Goal: Information Seeking & Learning: Learn about a topic

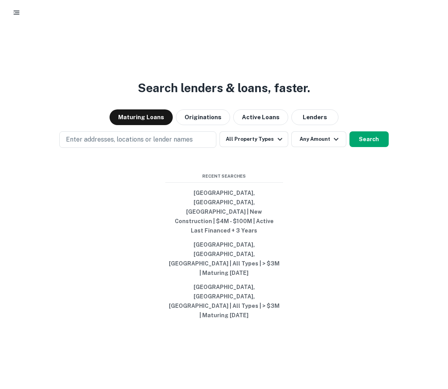
click at [16, 15] on icon "button" at bounding box center [17, 13] width 8 height 8
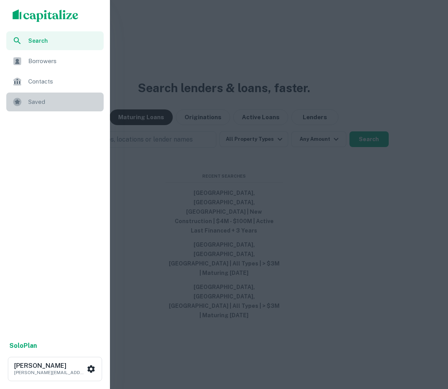
click at [45, 98] on span "Saved" at bounding box center [63, 101] width 71 height 9
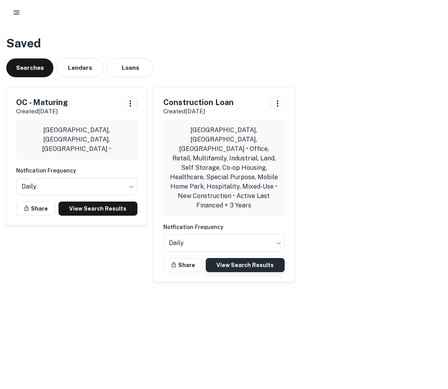
click at [235, 258] on link "View Search Results" at bounding box center [245, 265] width 79 height 14
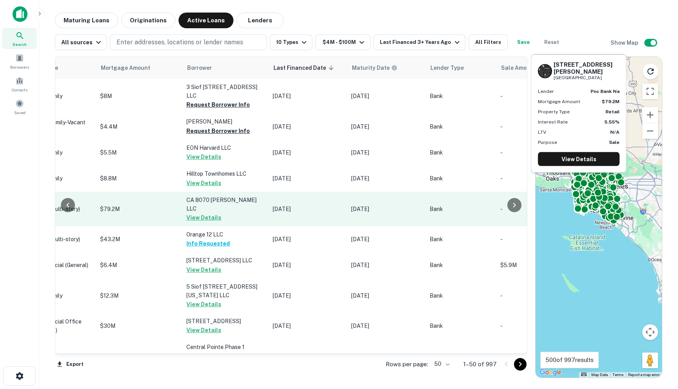
scroll to position [0, 389]
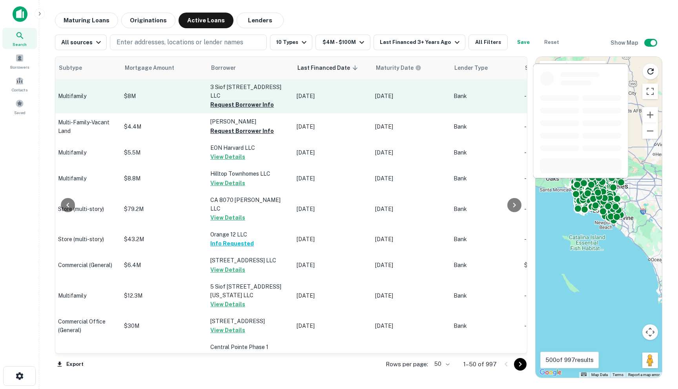
click at [214, 100] on button "Request Borrower Info" at bounding box center [242, 104] width 64 height 9
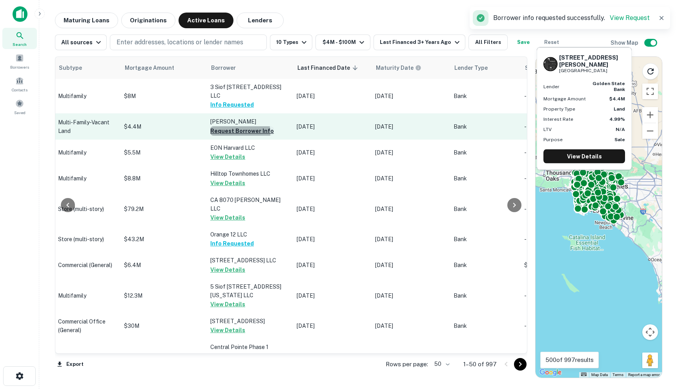
click at [216, 126] on button "Request Borrower Info" at bounding box center [242, 130] width 64 height 9
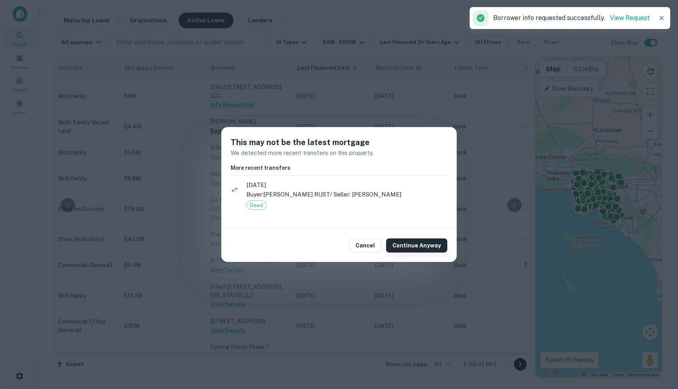
click at [412, 249] on button "Continue Anyway" at bounding box center [416, 245] width 61 height 14
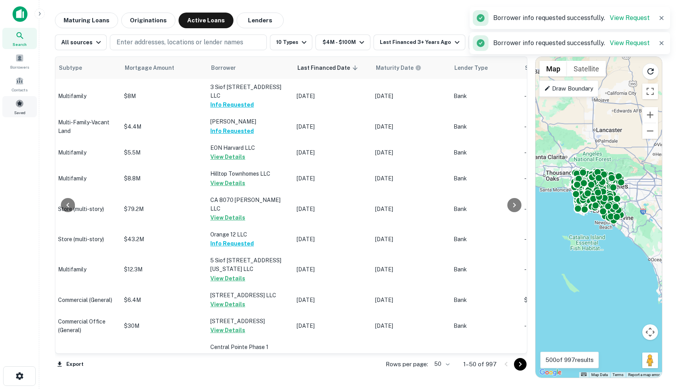
click at [22, 101] on span at bounding box center [19, 103] width 9 height 9
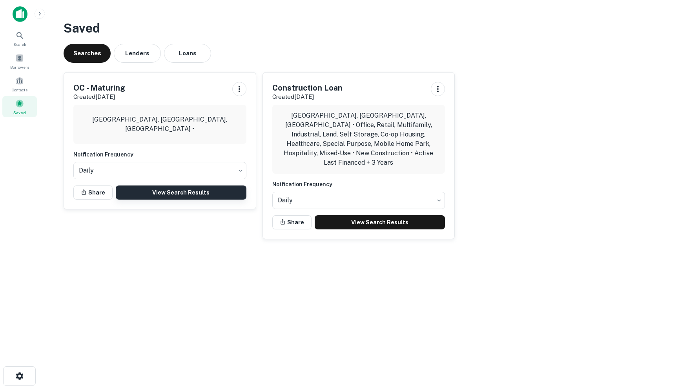
click at [152, 193] on link "View Search Results" at bounding box center [181, 193] width 131 height 14
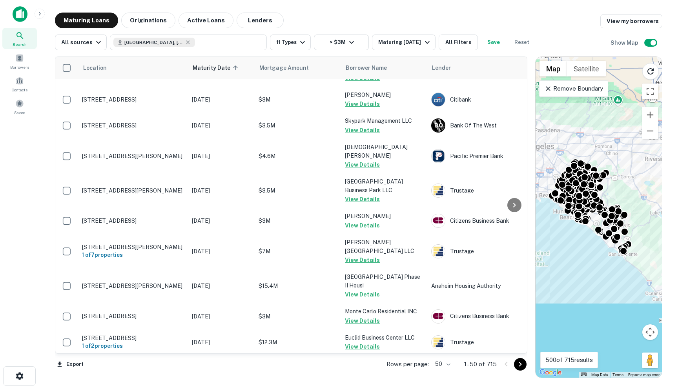
scroll to position [1194, 0]
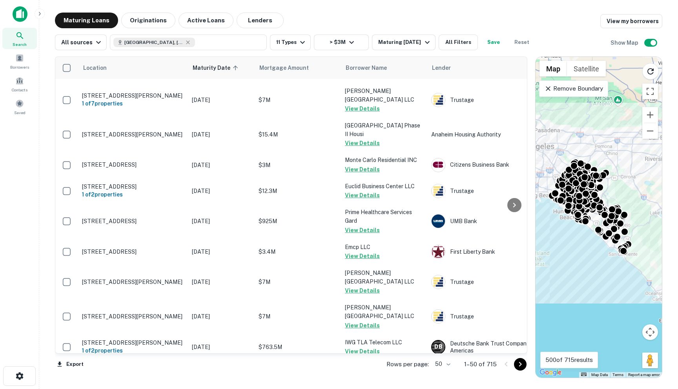
click at [446, 362] on body "Search Borrowers Contacts Saved Maturing Loans Originations Active Loans Lender…" at bounding box center [339, 194] width 678 height 389
click at [445, 378] on li "100" at bounding box center [443, 373] width 23 height 14
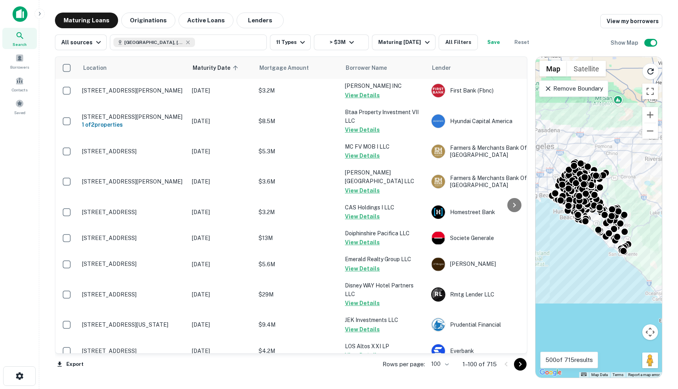
scroll to position [2620, 0]
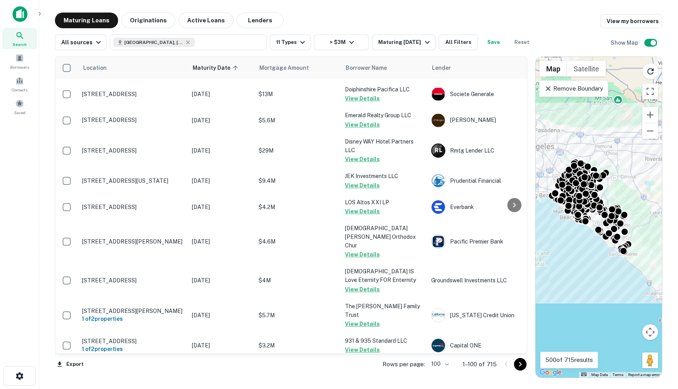
click at [518, 361] on icon "Go to next page" at bounding box center [519, 364] width 9 height 9
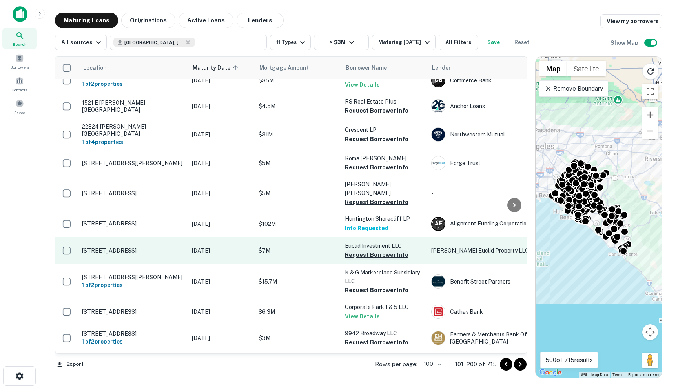
scroll to position [1975, 0]
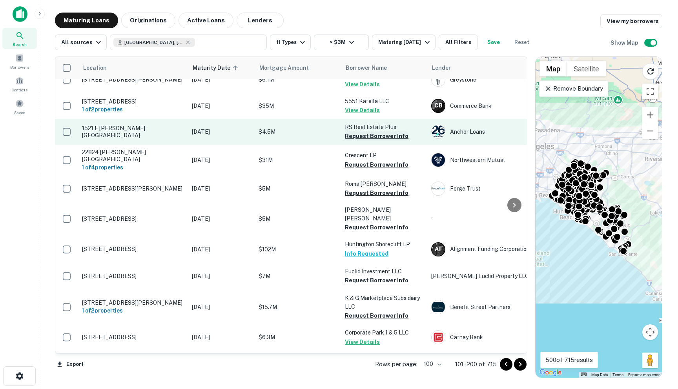
click at [356, 131] on button "Request Borrower Info" at bounding box center [377, 135] width 64 height 9
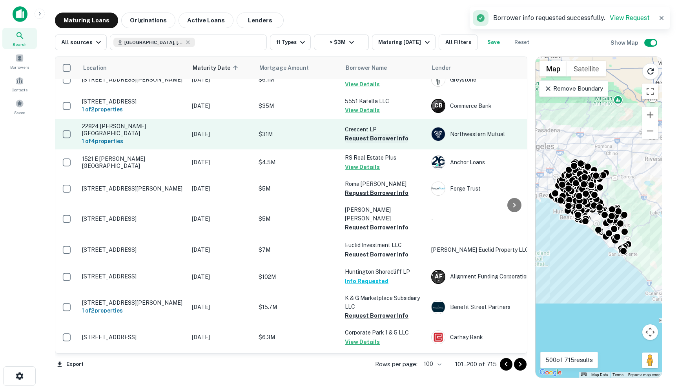
click at [358, 134] on button "Request Borrower Info" at bounding box center [377, 138] width 64 height 9
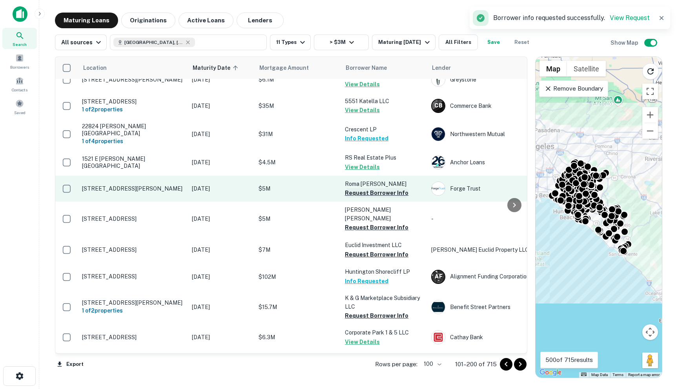
click at [354, 188] on button "Request Borrower Info" at bounding box center [377, 192] width 64 height 9
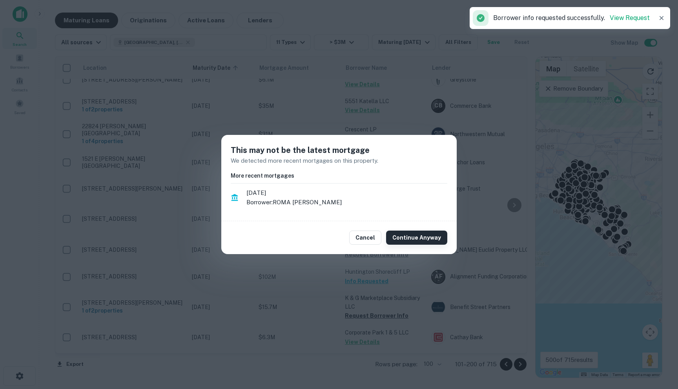
click at [413, 239] on button "Continue Anyway" at bounding box center [416, 238] width 61 height 14
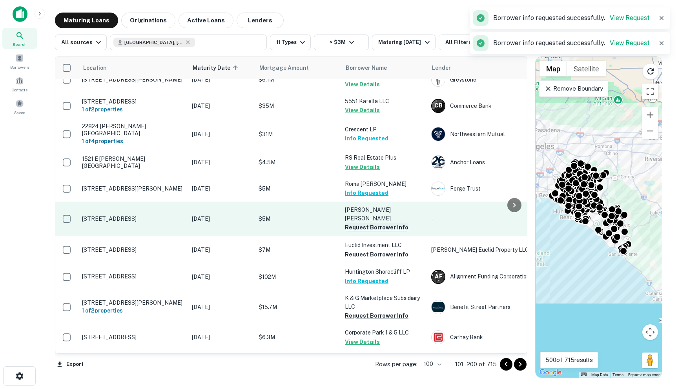
click at [373, 223] on button "Request Borrower Info" at bounding box center [377, 227] width 64 height 9
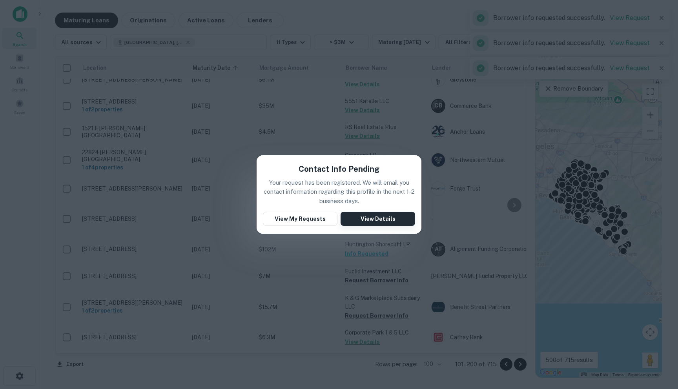
click at [379, 222] on button "View Details" at bounding box center [377, 219] width 75 height 14
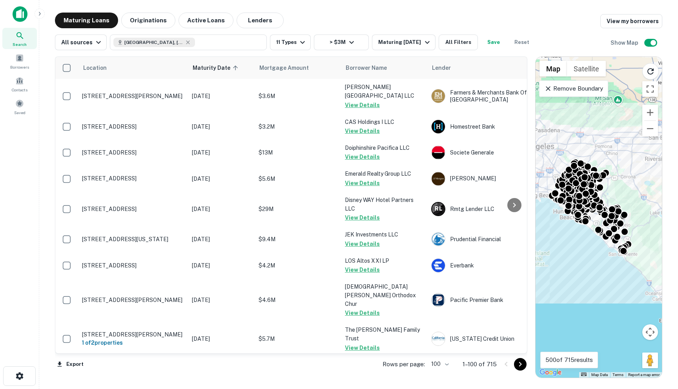
scroll to position [2620, 0]
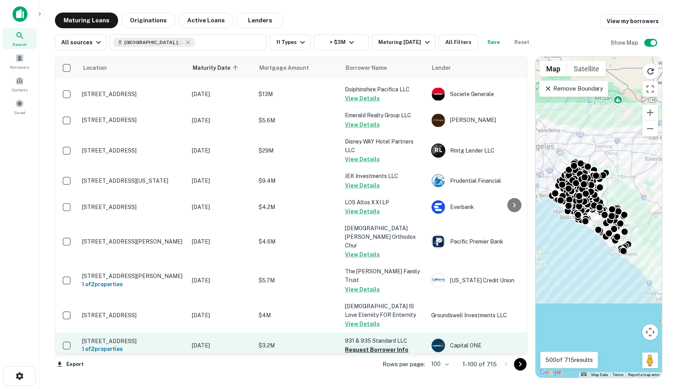
click at [383, 345] on button "Request Borrower Info" at bounding box center [377, 349] width 64 height 9
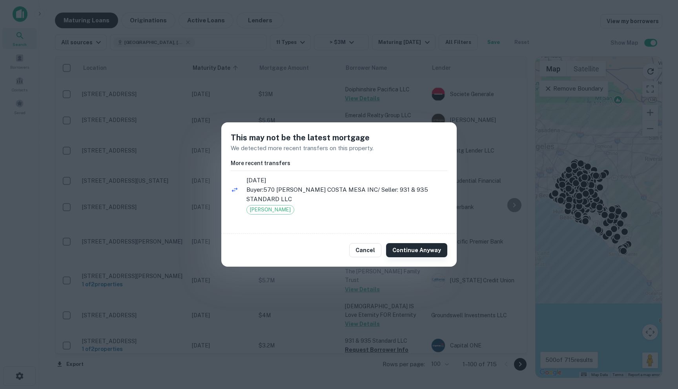
click at [423, 245] on button "Continue Anyway" at bounding box center [416, 250] width 61 height 14
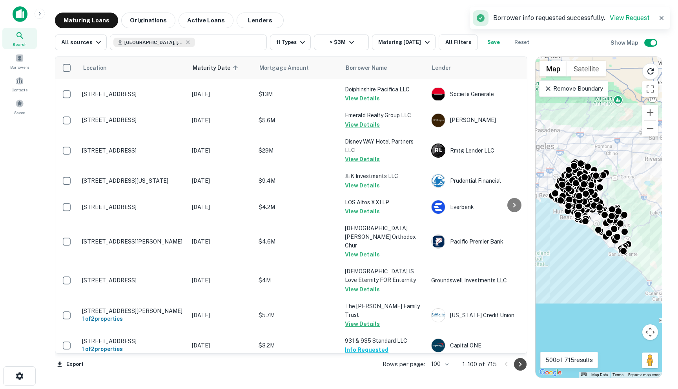
click at [515, 364] on icon "Go to next page" at bounding box center [519, 364] width 9 height 9
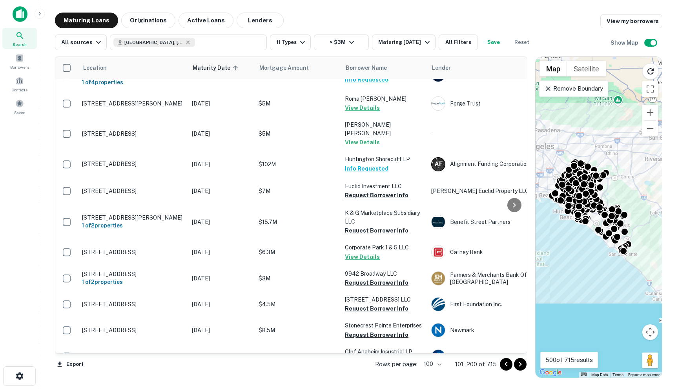
scroll to position [2067, 0]
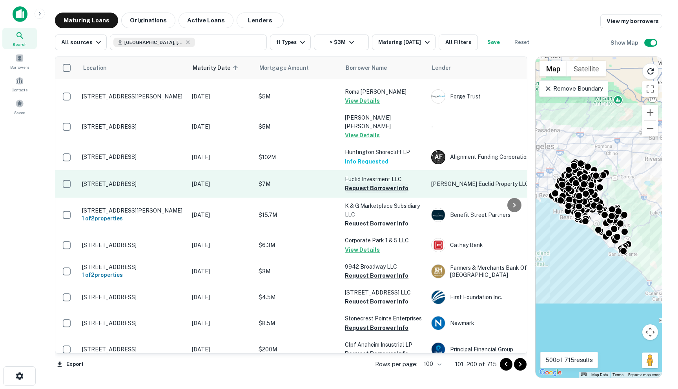
click at [357, 184] on button "Request Borrower Info" at bounding box center [377, 188] width 64 height 9
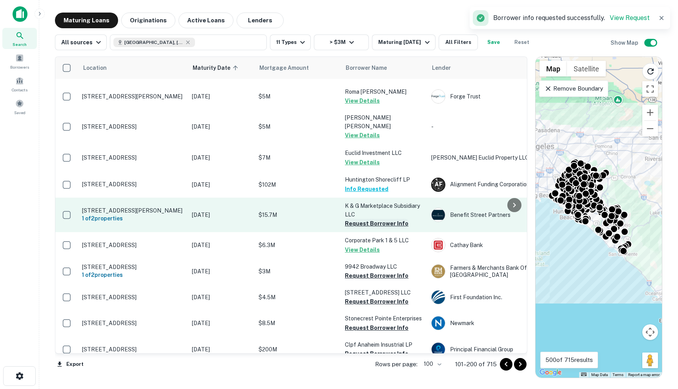
click at [360, 219] on button "Request Borrower Info" at bounding box center [377, 223] width 64 height 9
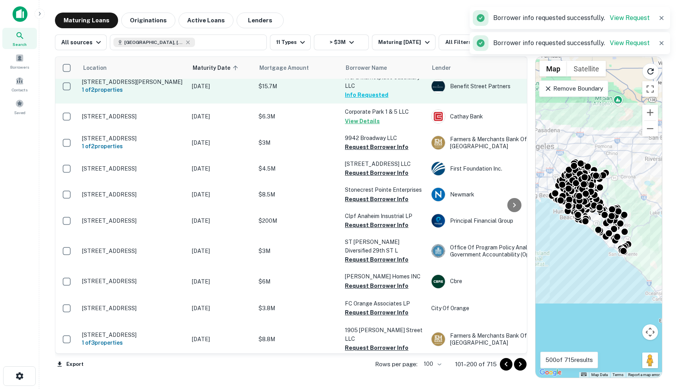
scroll to position [2198, 0]
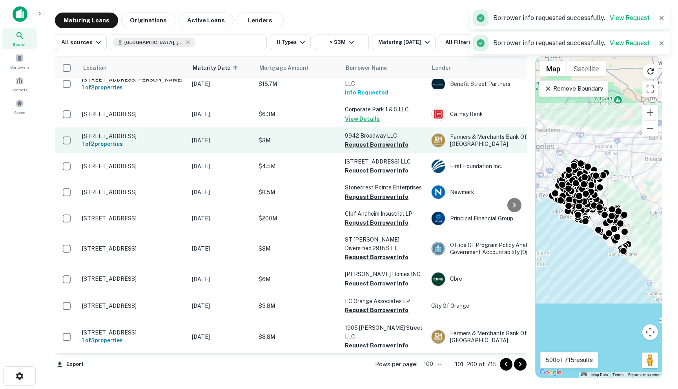
click at [359, 140] on button "Request Borrower Info" at bounding box center [377, 144] width 64 height 9
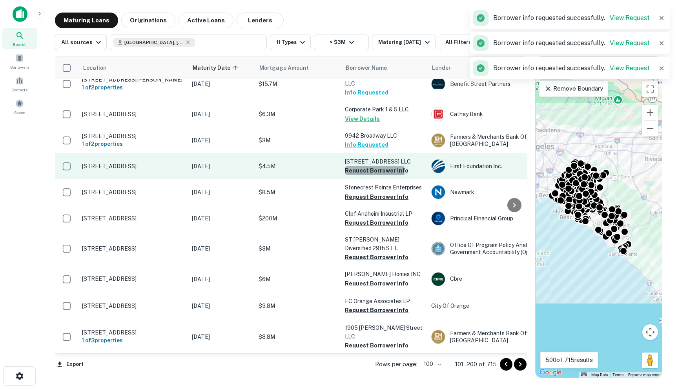
click at [362, 166] on button "Request Borrower Info" at bounding box center [377, 170] width 64 height 9
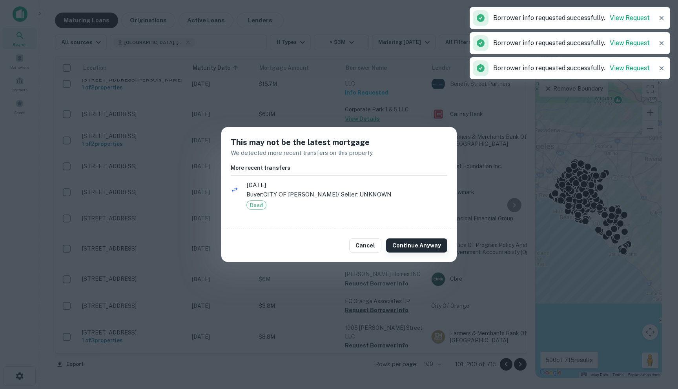
click at [401, 242] on button "Continue Anyway" at bounding box center [416, 245] width 61 height 14
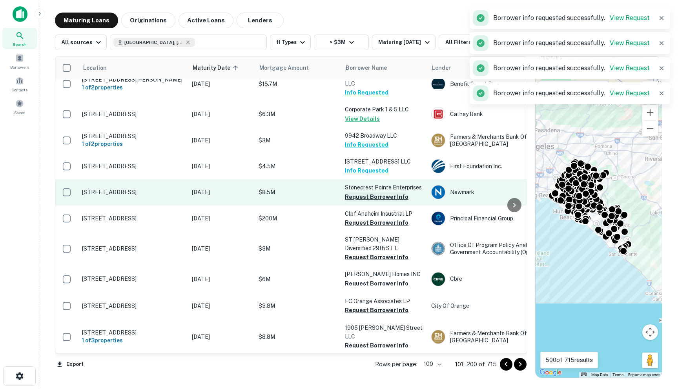
scroll to position [2244, 0]
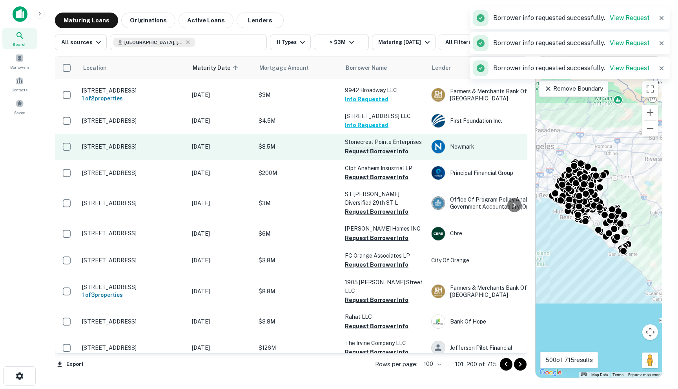
click at [367, 147] on button "Request Borrower Info" at bounding box center [377, 151] width 64 height 9
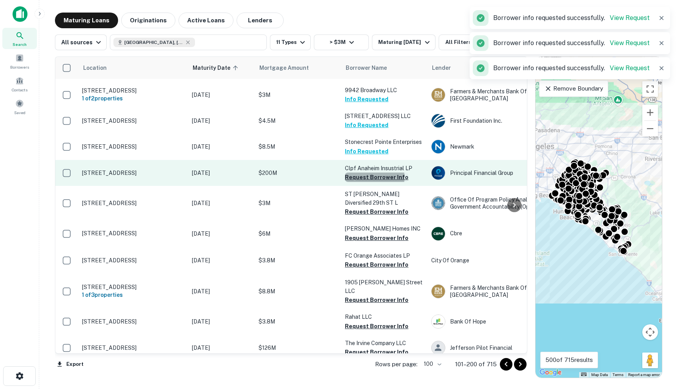
click at [365, 173] on button "Request Borrower Info" at bounding box center [377, 177] width 64 height 9
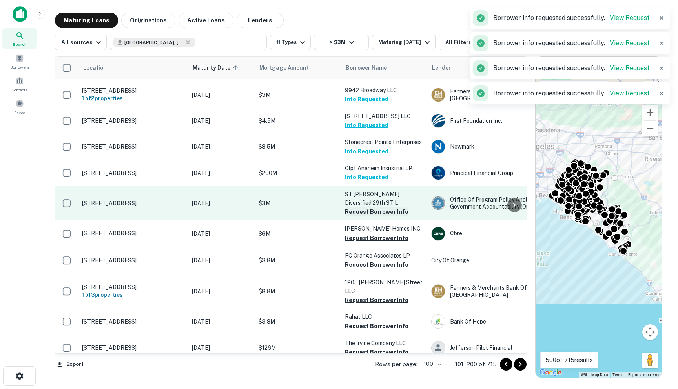
click at [359, 207] on button "Request Borrower Info" at bounding box center [377, 211] width 64 height 9
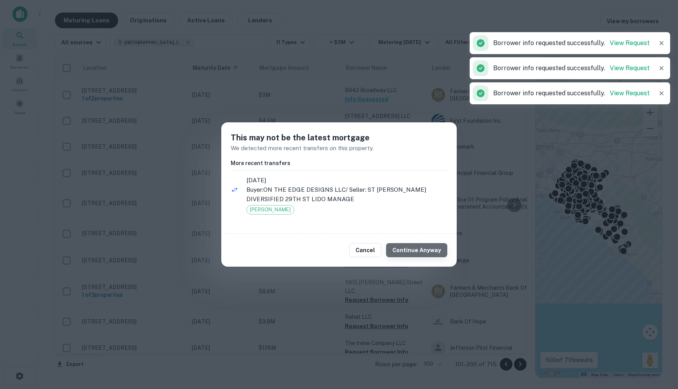
click at [426, 255] on button "Continue Anyway" at bounding box center [416, 250] width 61 height 14
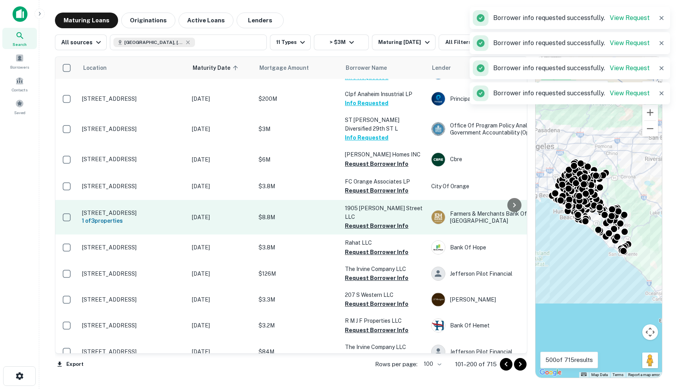
scroll to position [2322, 0]
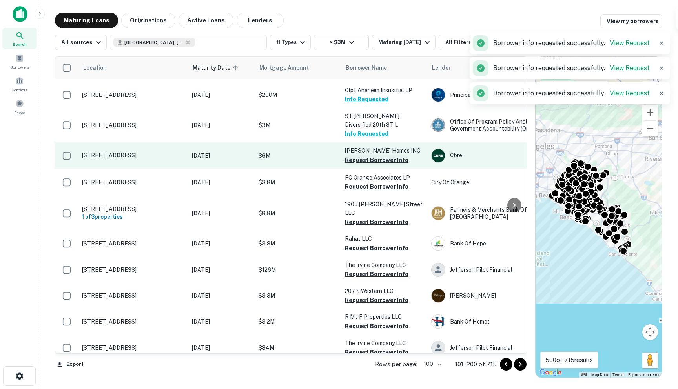
click at [370, 155] on button "Request Borrower Info" at bounding box center [377, 159] width 64 height 9
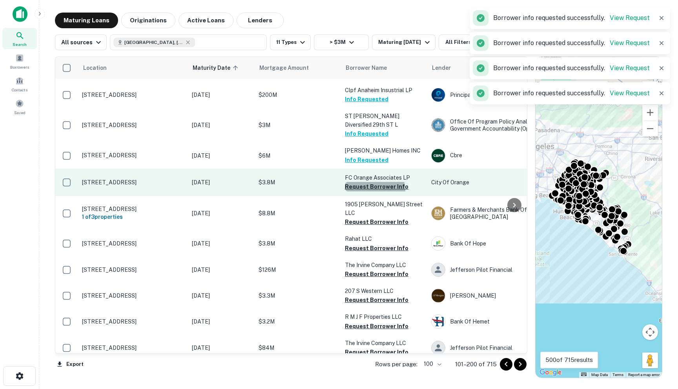
click at [370, 182] on button "Request Borrower Info" at bounding box center [377, 186] width 64 height 9
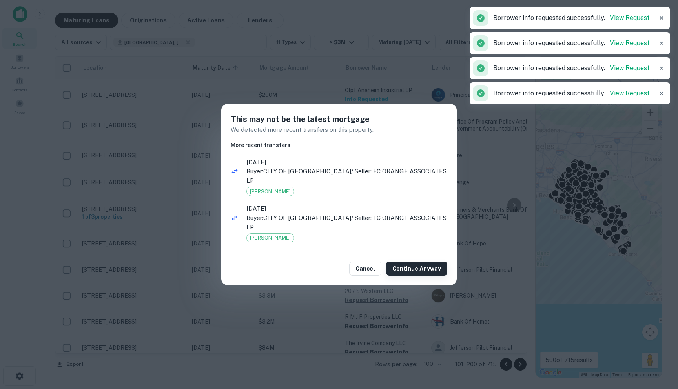
click at [426, 267] on button "Continue Anyway" at bounding box center [416, 269] width 61 height 14
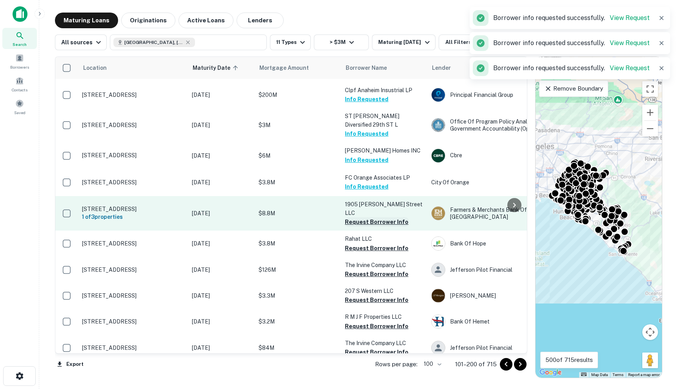
click at [357, 217] on button "Request Borrower Info" at bounding box center [377, 221] width 64 height 9
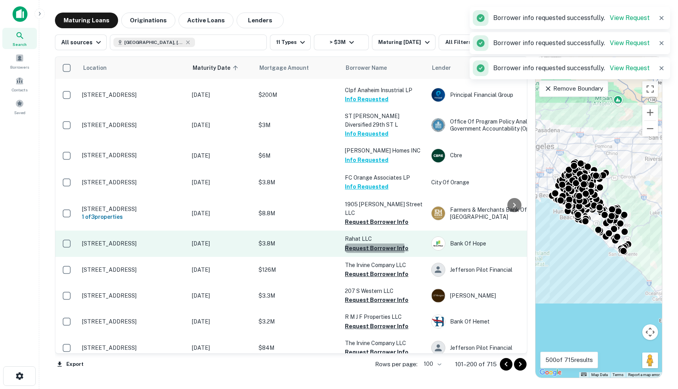
click at [364, 244] on button "Request Borrower Info" at bounding box center [377, 248] width 64 height 9
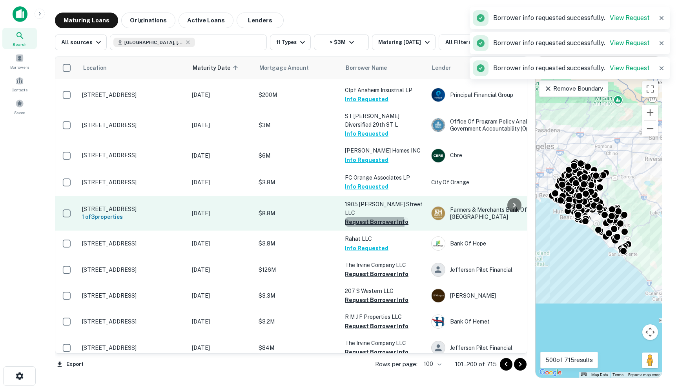
click at [366, 217] on button "Request Borrower Info" at bounding box center [377, 221] width 64 height 9
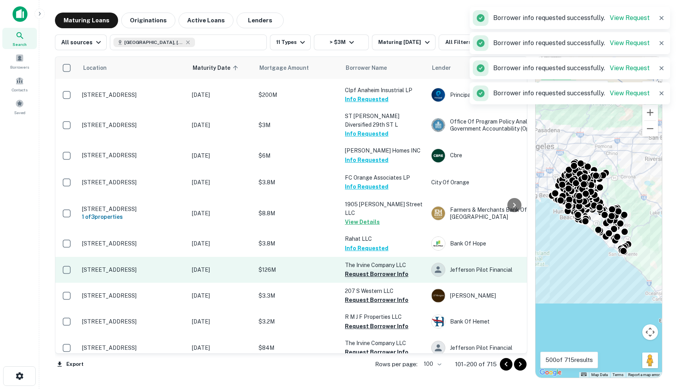
click at [353, 269] on button "Request Borrower Info" at bounding box center [377, 273] width 64 height 9
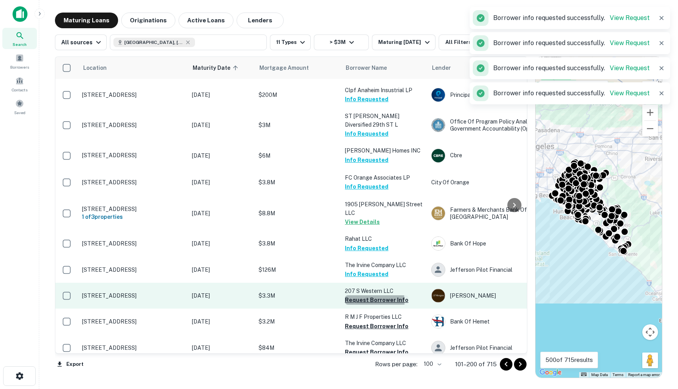
click at [357, 295] on button "Request Borrower Info" at bounding box center [377, 299] width 64 height 9
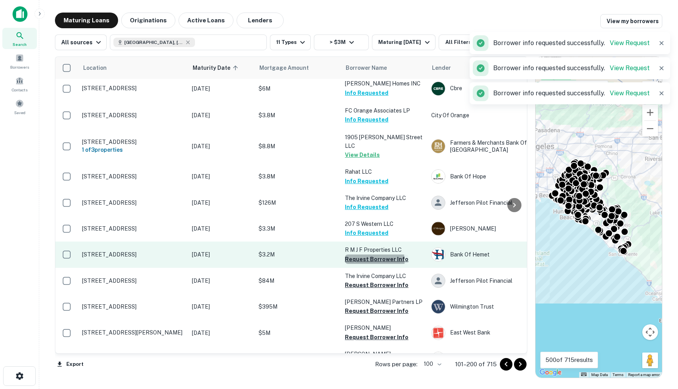
click at [356, 255] on button "Request Borrower Info" at bounding box center [377, 259] width 64 height 9
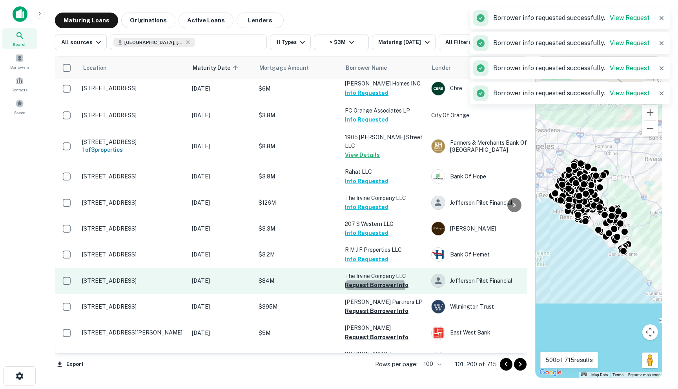
click at [360, 280] on button "Request Borrower Info" at bounding box center [377, 284] width 64 height 9
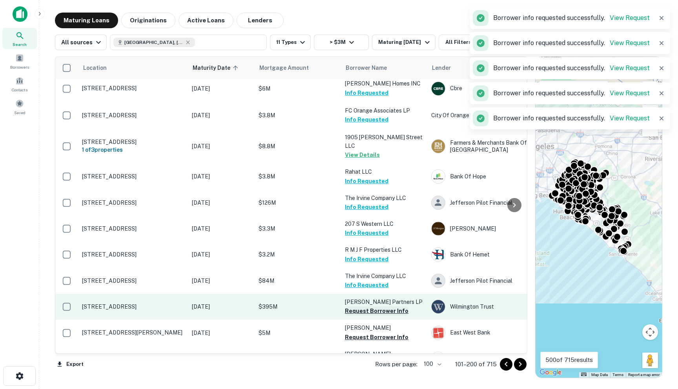
click at [365, 306] on button "Request Borrower Info" at bounding box center [377, 310] width 64 height 9
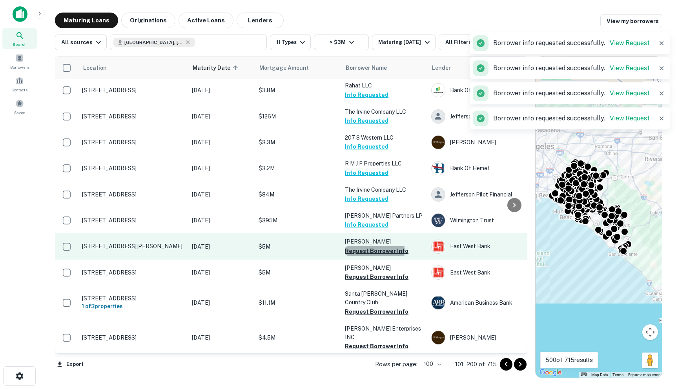
click at [360, 246] on button "Request Borrower Info" at bounding box center [377, 250] width 64 height 9
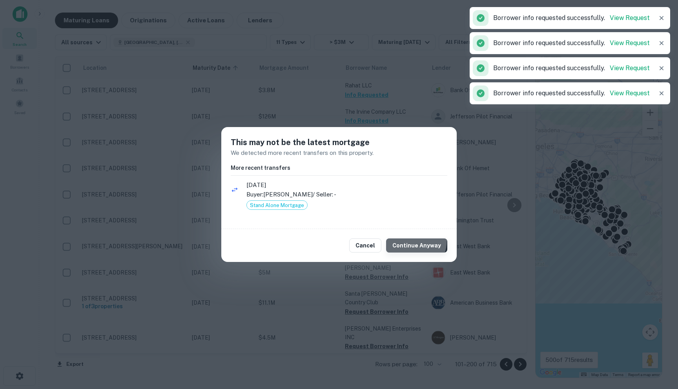
click at [410, 240] on button "Continue Anyway" at bounding box center [416, 245] width 61 height 14
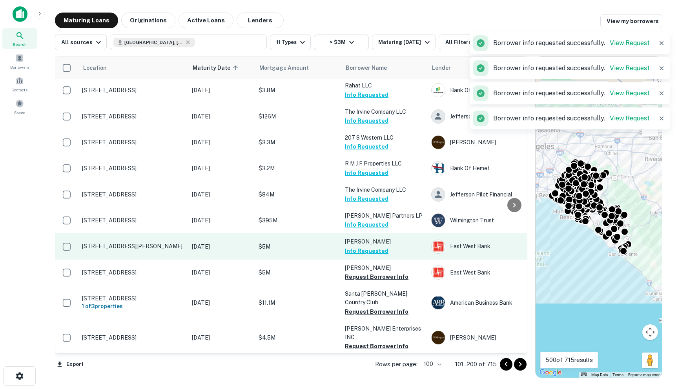
scroll to position [2508, 0]
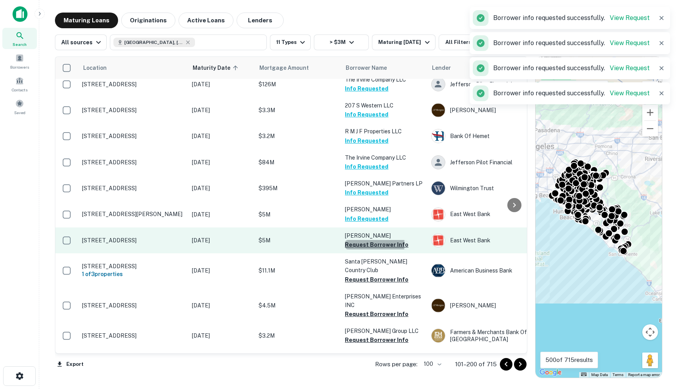
click at [364, 240] on button "Request Borrower Info" at bounding box center [377, 244] width 64 height 9
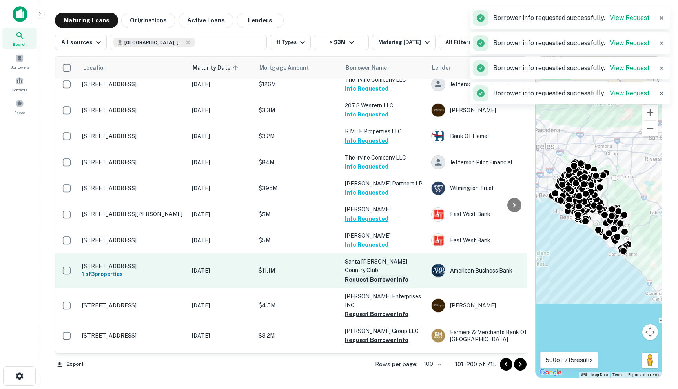
click at [360, 275] on button "Request Borrower Info" at bounding box center [377, 279] width 64 height 9
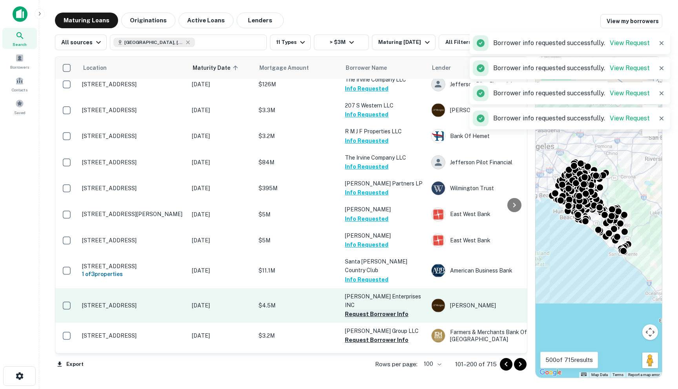
click at [357, 309] on button "Request Borrower Info" at bounding box center [377, 313] width 64 height 9
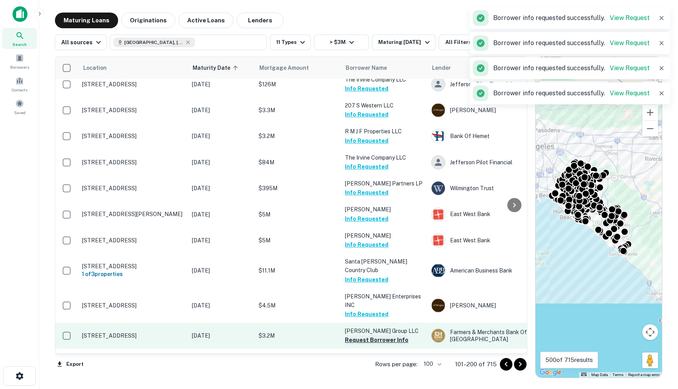
click at [357, 335] on button "Request Borrower Info" at bounding box center [377, 339] width 64 height 9
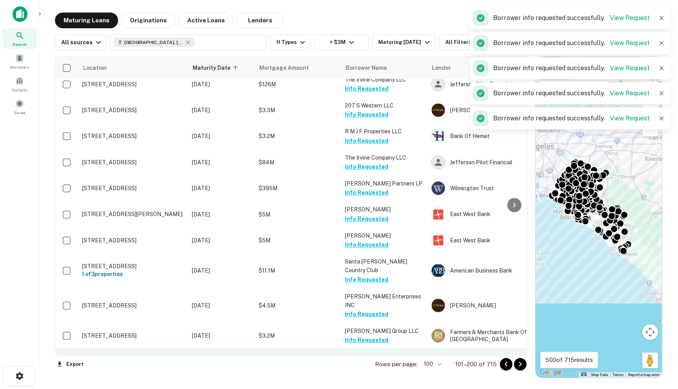
click at [359, 362] on button "Request Borrower Info" at bounding box center [377, 366] width 64 height 9
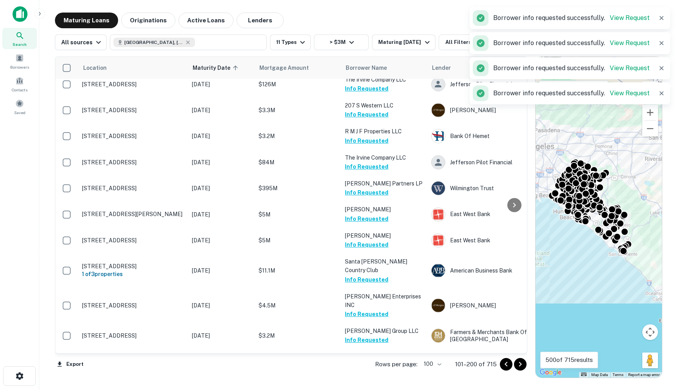
click at [358, 388] on button "Request Borrower Info" at bounding box center [377, 392] width 64 height 9
click at [518, 364] on icon "Go to next page" at bounding box center [519, 364] width 9 height 9
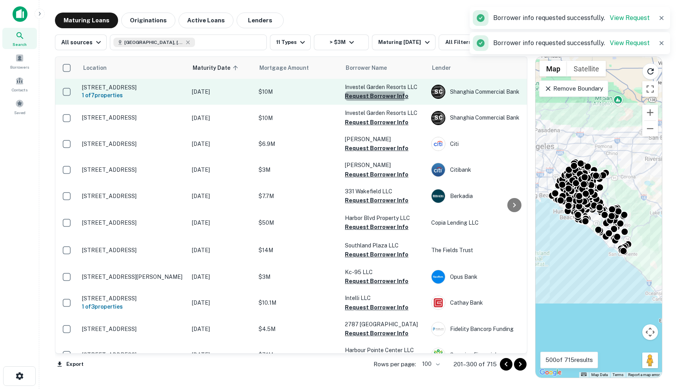
click at [361, 98] on button "Request Borrower Info" at bounding box center [377, 95] width 64 height 9
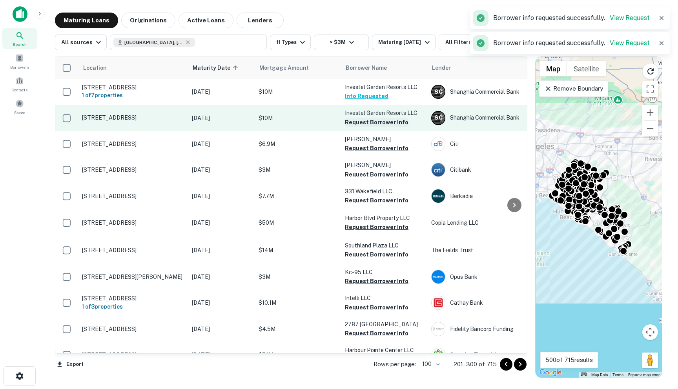
click at [362, 127] on button "Request Borrower Info" at bounding box center [377, 122] width 64 height 9
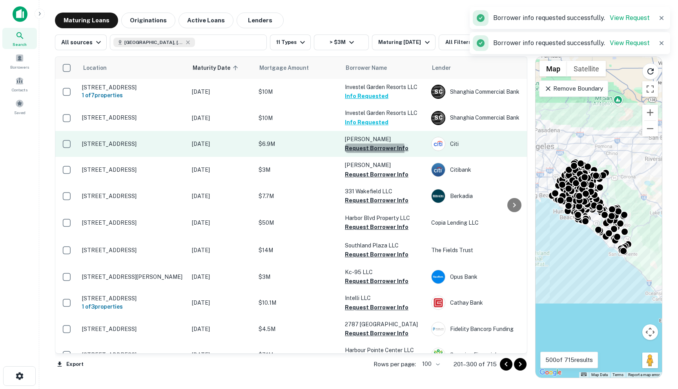
click at [362, 153] on button "Request Borrower Info" at bounding box center [377, 148] width 64 height 9
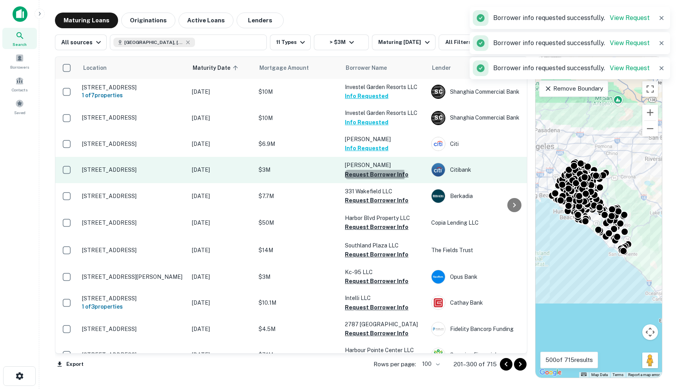
click at [357, 179] on button "Request Borrower Info" at bounding box center [377, 174] width 64 height 9
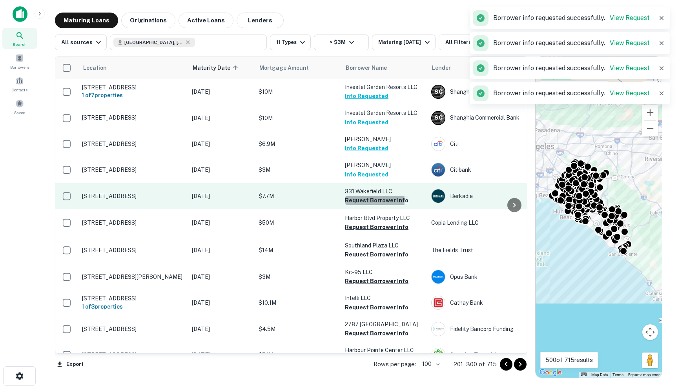
click at [358, 205] on button "Request Borrower Info" at bounding box center [377, 200] width 64 height 9
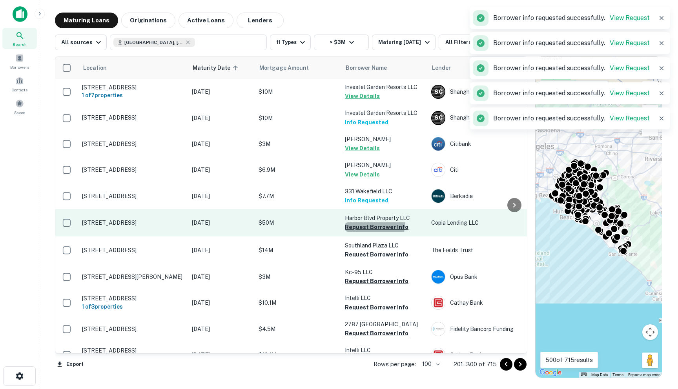
click at [361, 229] on button "Request Borrower Info" at bounding box center [377, 226] width 64 height 9
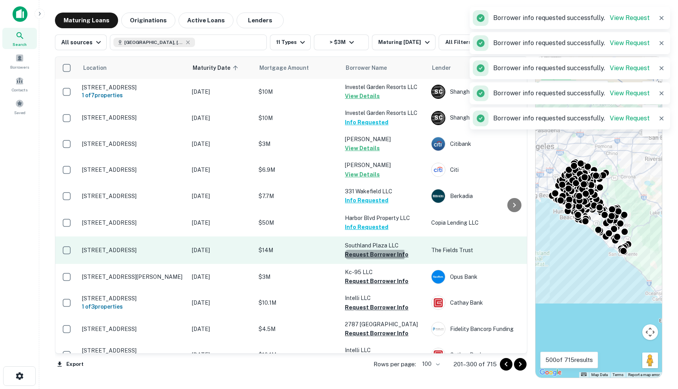
click at [362, 259] on button "Request Borrower Info" at bounding box center [377, 254] width 64 height 9
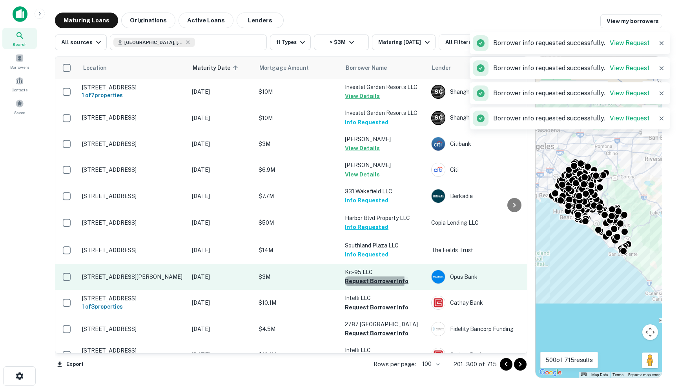
click at [360, 286] on button "Request Borrower Info" at bounding box center [377, 281] width 64 height 9
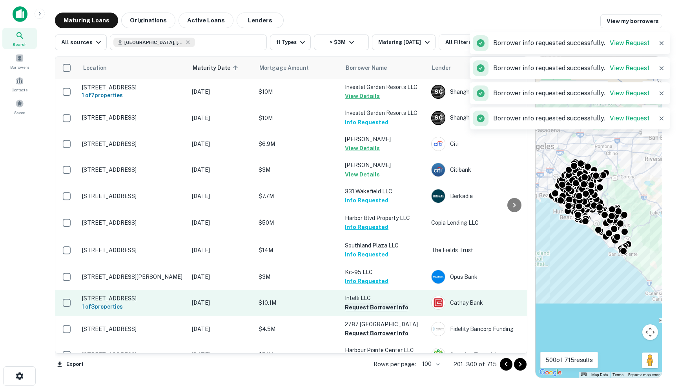
click at [359, 312] on button "Request Borrower Info" at bounding box center [377, 307] width 64 height 9
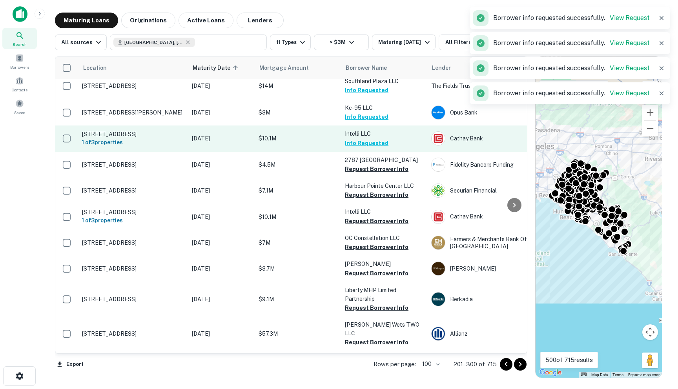
scroll to position [182, 0]
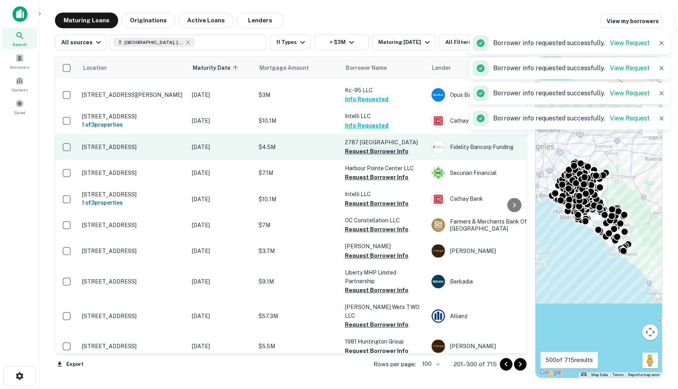
click at [360, 156] on button "Request Borrower Info" at bounding box center [377, 151] width 64 height 9
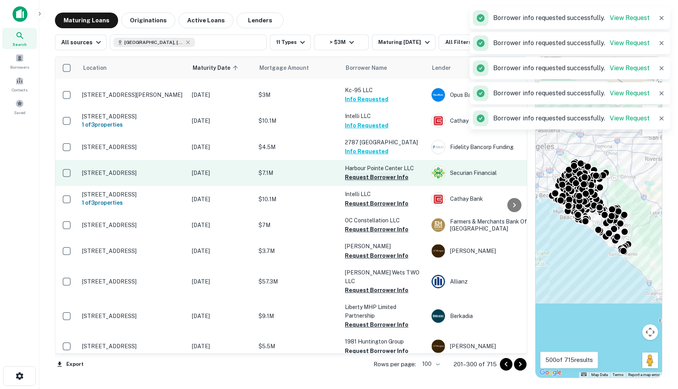
click at [362, 182] on button "Request Borrower Info" at bounding box center [377, 177] width 64 height 9
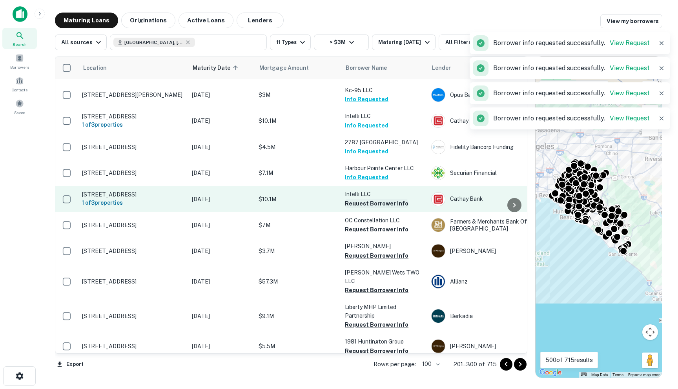
click at [358, 208] on button "Request Borrower Info" at bounding box center [377, 203] width 64 height 9
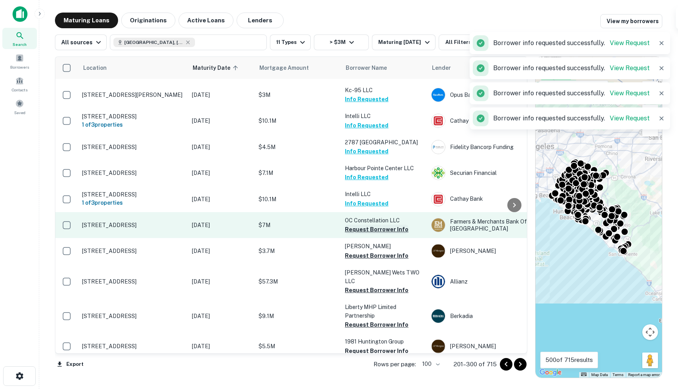
click at [358, 234] on button "Request Borrower Info" at bounding box center [377, 229] width 64 height 9
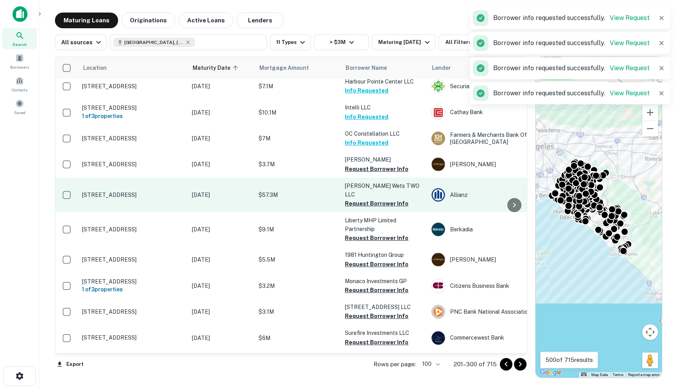
scroll to position [274, 0]
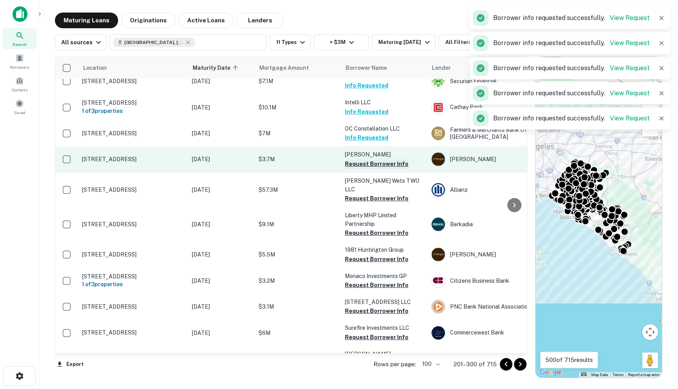
click at [362, 169] on button "Request Borrower Info" at bounding box center [377, 163] width 64 height 9
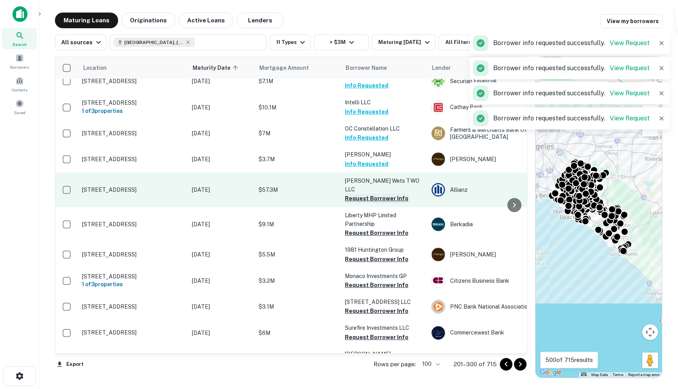
click at [362, 203] on button "Request Borrower Info" at bounding box center [377, 198] width 64 height 9
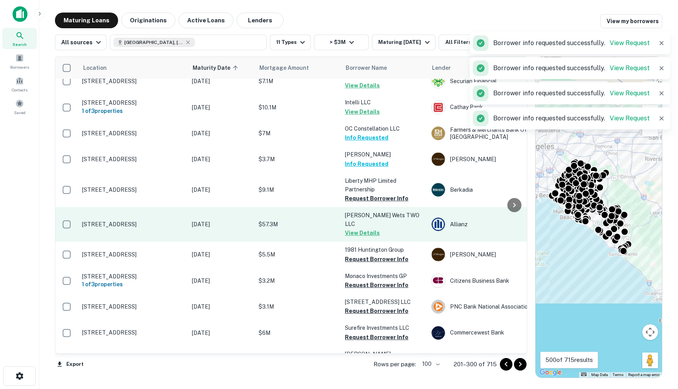
click at [360, 237] on button "View Details" at bounding box center [362, 232] width 35 height 9
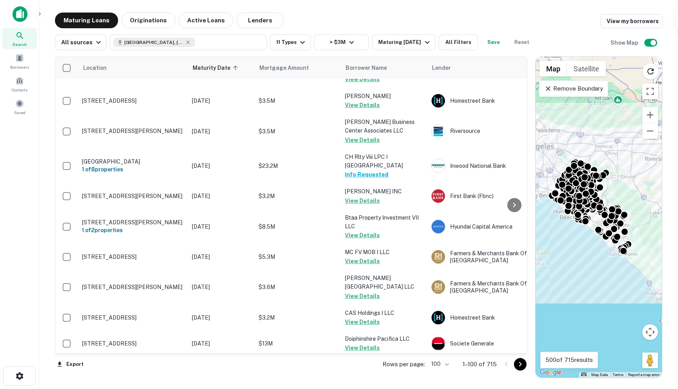
scroll to position [2620, 0]
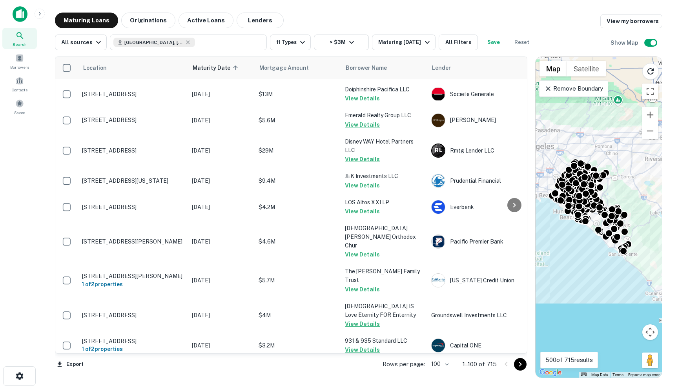
click at [526, 366] on div "Rows per page: 100 *** 1–100 of 715" at bounding box center [450, 364] width 154 height 21
click at [521, 365] on icon "Go to next page" at bounding box center [519, 364] width 9 height 9
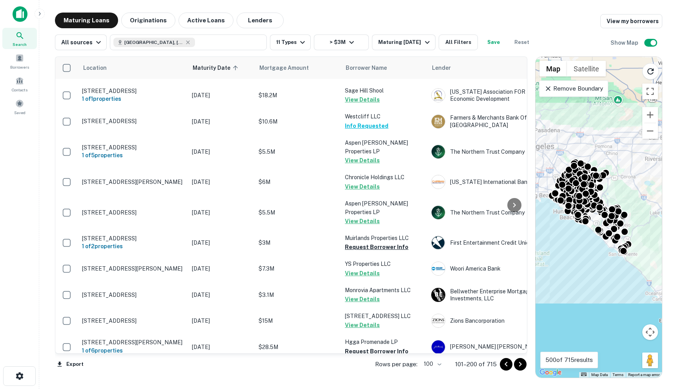
scroll to position [431, 0]
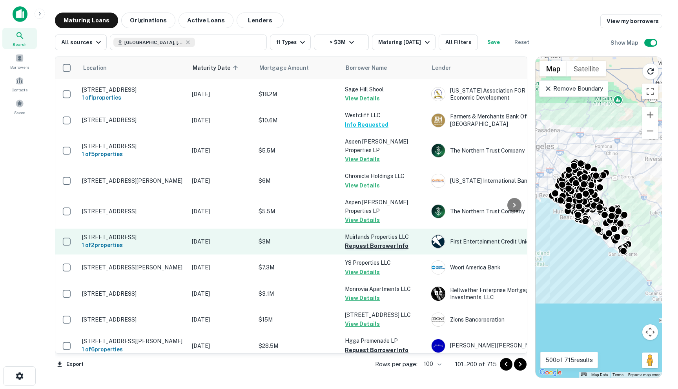
click at [366, 241] on button "Request Borrower Info" at bounding box center [377, 245] width 64 height 9
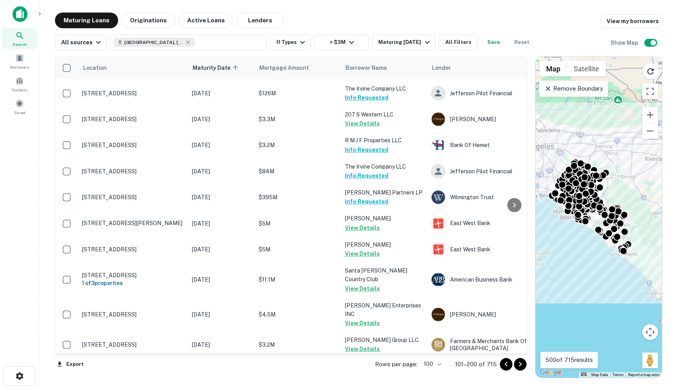
scroll to position [2508, 0]
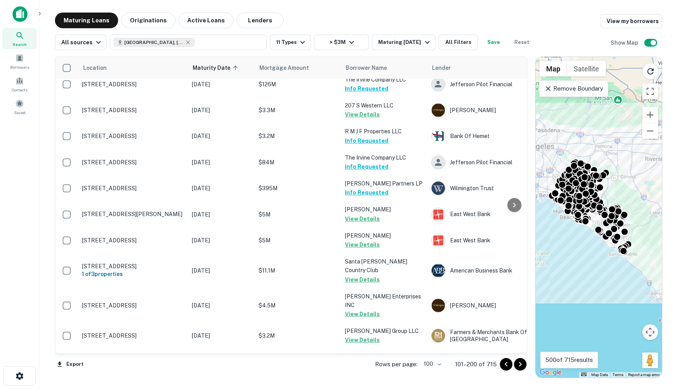
click at [520, 365] on icon "Go to next page" at bounding box center [520, 364] width 3 height 5
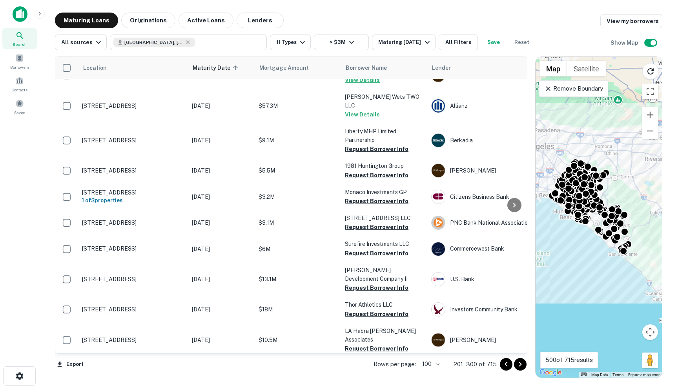
scroll to position [403, 0]
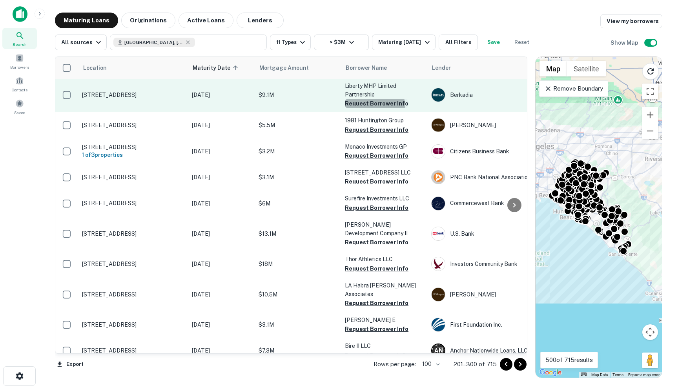
click at [364, 108] on button "Request Borrower Info" at bounding box center [377, 103] width 64 height 9
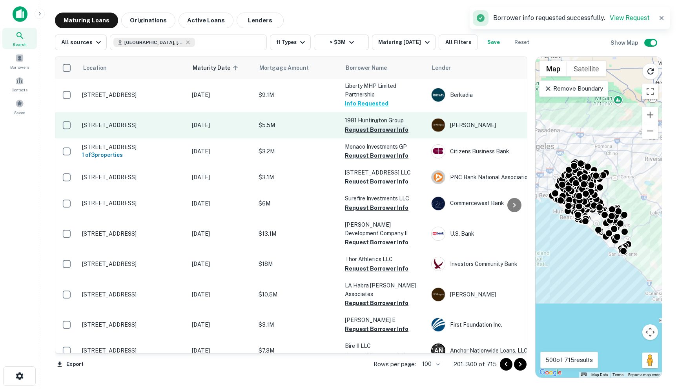
click at [362, 135] on button "Request Borrower Info" at bounding box center [377, 129] width 64 height 9
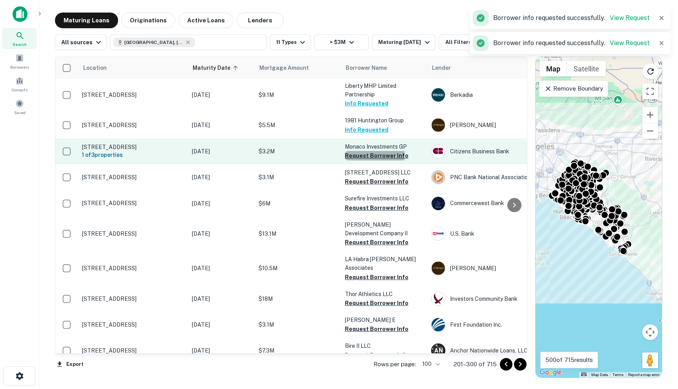
click at [360, 160] on button "Request Borrower Info" at bounding box center [377, 155] width 64 height 9
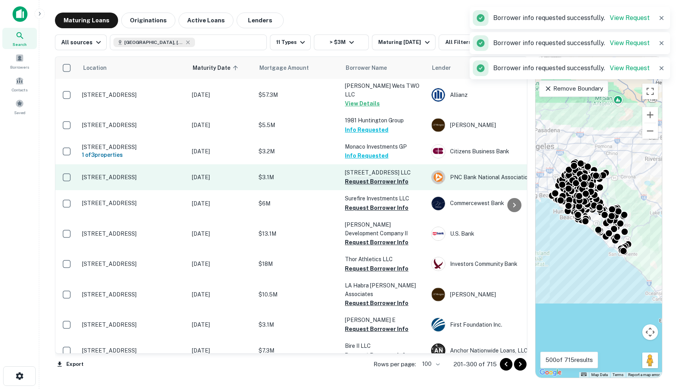
click at [364, 186] on button "Request Borrower Info" at bounding box center [377, 181] width 64 height 9
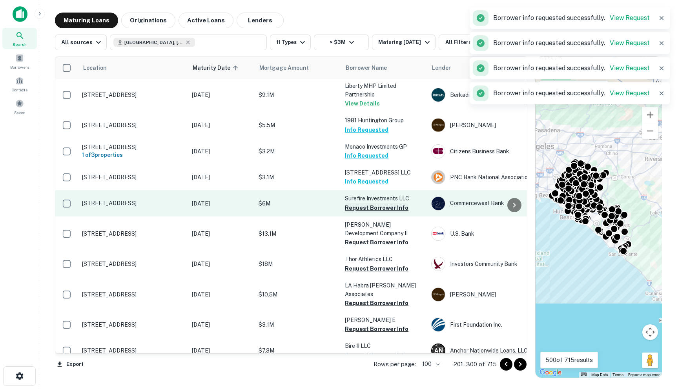
click at [364, 213] on button "Request Borrower Info" at bounding box center [377, 207] width 64 height 9
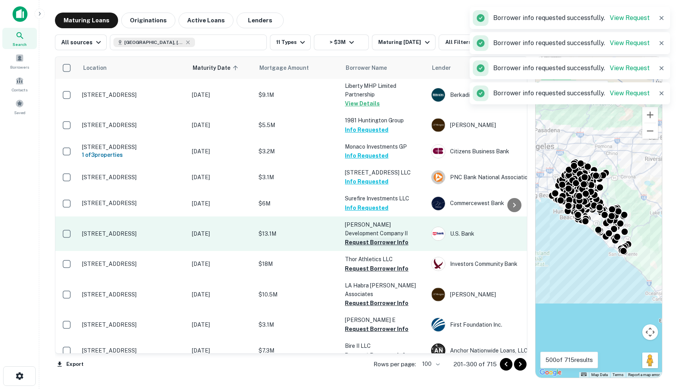
click at [362, 247] on button "Request Borrower Info" at bounding box center [377, 242] width 64 height 9
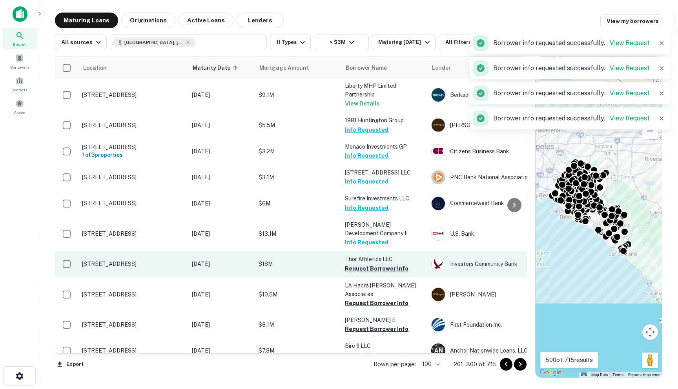
click at [360, 273] on button "Request Borrower Info" at bounding box center [377, 268] width 64 height 9
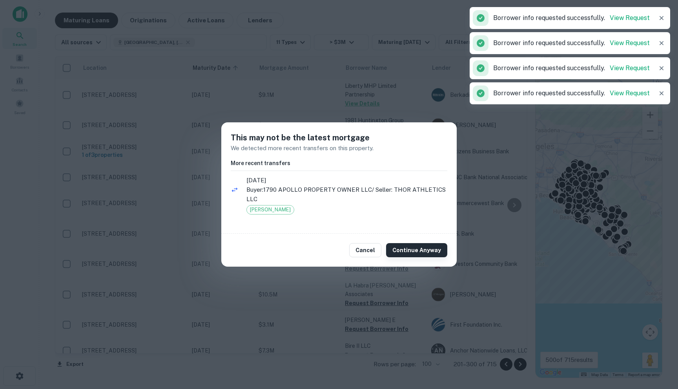
click at [413, 251] on button "Continue Anyway" at bounding box center [416, 250] width 61 height 14
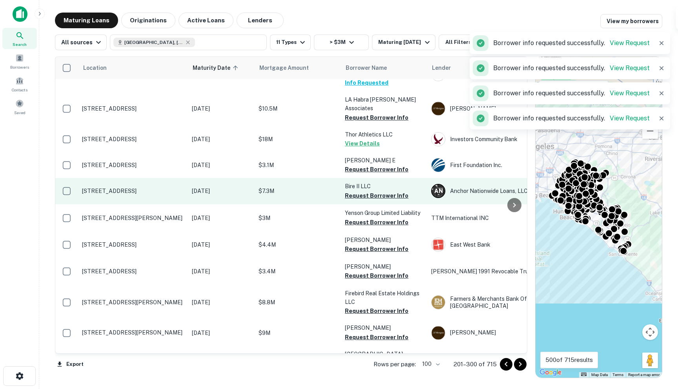
scroll to position [564, 0]
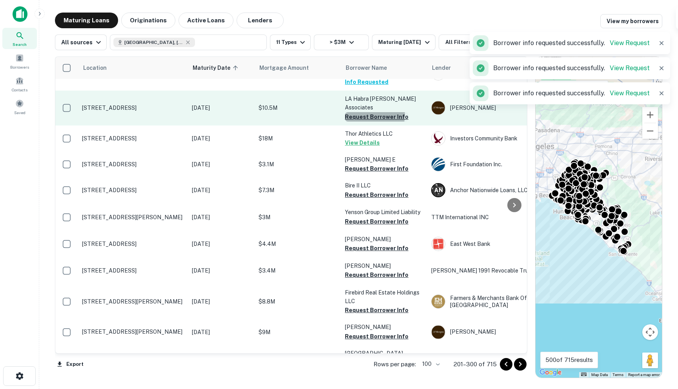
click at [369, 117] on button "Request Borrower Info" at bounding box center [377, 116] width 64 height 9
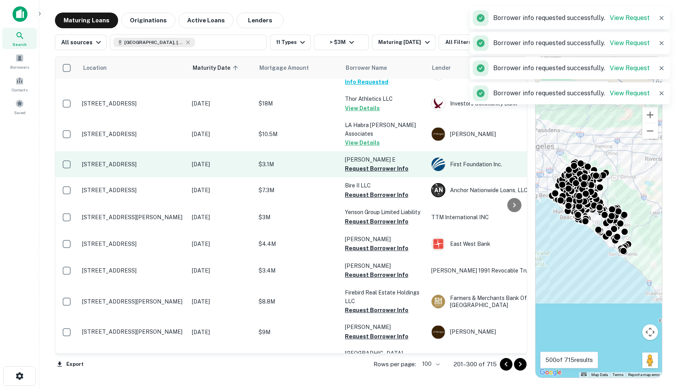
scroll to position [609, 0]
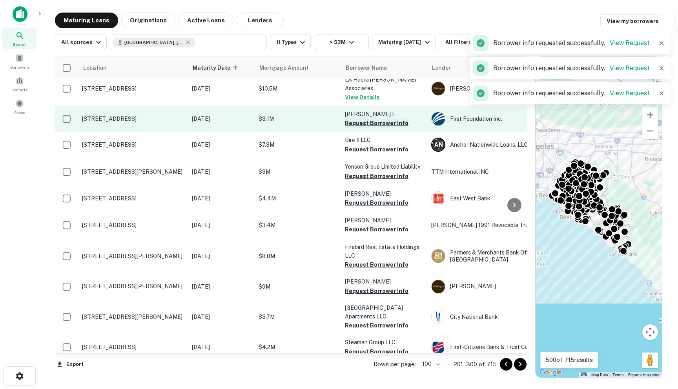
click at [357, 125] on button "Request Borrower Info" at bounding box center [377, 122] width 64 height 9
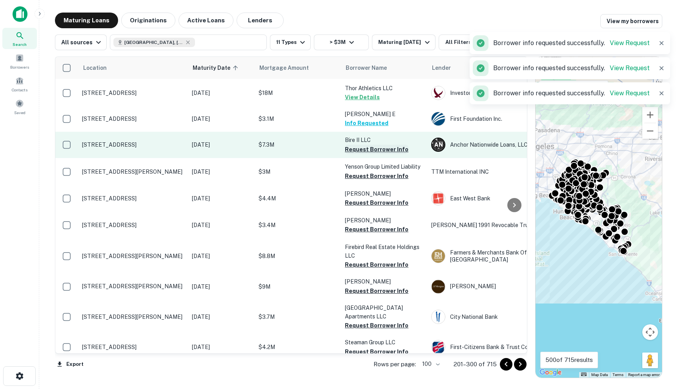
click at [358, 151] on button "Request Borrower Info" at bounding box center [377, 149] width 64 height 9
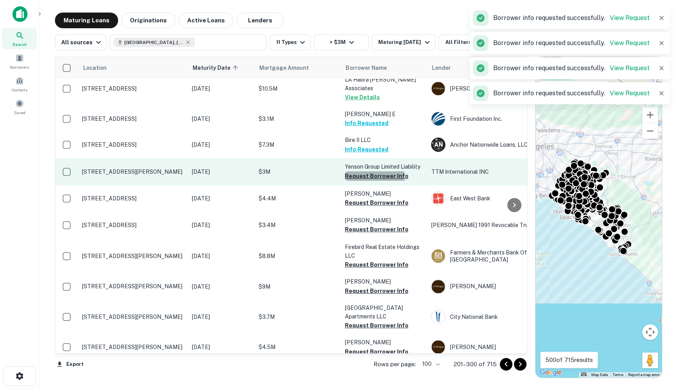
click at [360, 178] on button "Request Borrower Info" at bounding box center [377, 175] width 64 height 9
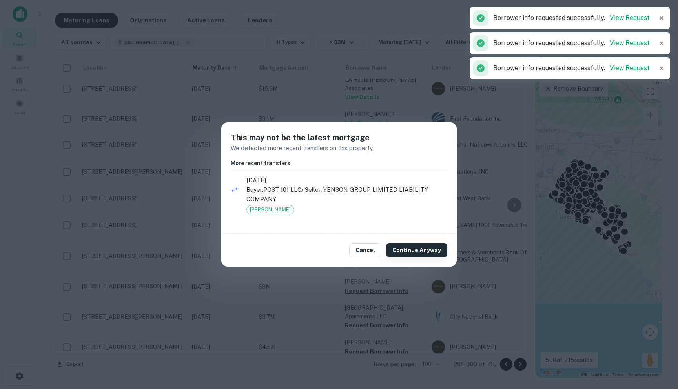
click at [417, 255] on button "Continue Anyway" at bounding box center [416, 250] width 61 height 14
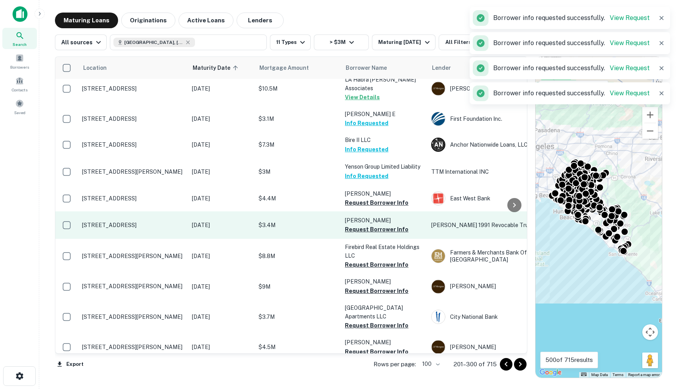
scroll to position [646, 0]
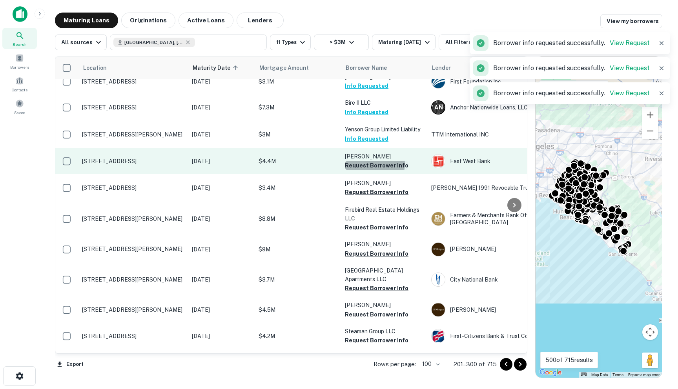
click at [374, 166] on button "Request Borrower Info" at bounding box center [377, 165] width 64 height 9
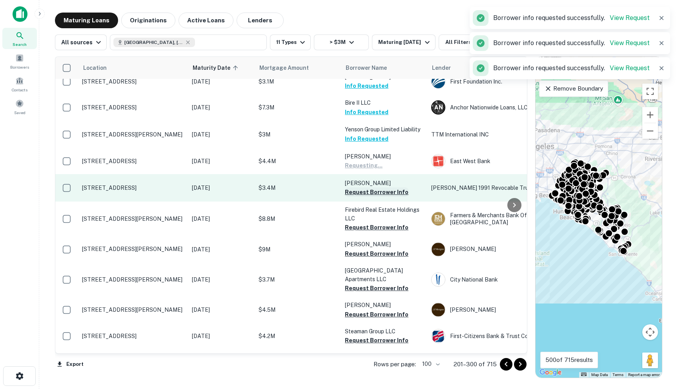
click at [373, 191] on button "Request Borrower Info" at bounding box center [377, 191] width 64 height 9
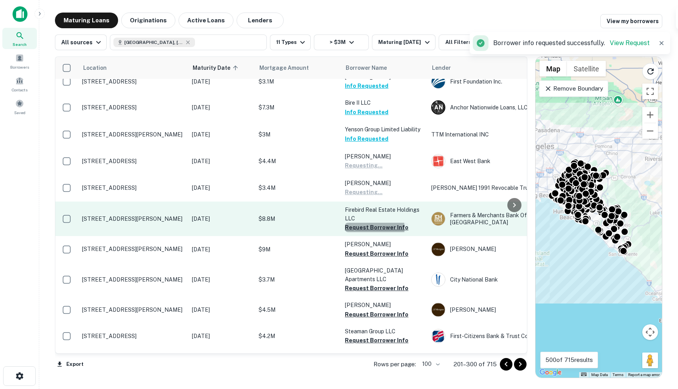
click at [358, 230] on button "Request Borrower Info" at bounding box center [377, 227] width 64 height 9
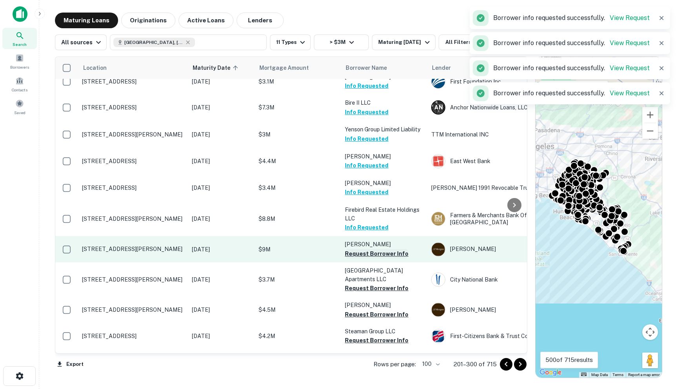
click at [362, 257] on button "Request Borrower Info" at bounding box center [377, 253] width 64 height 9
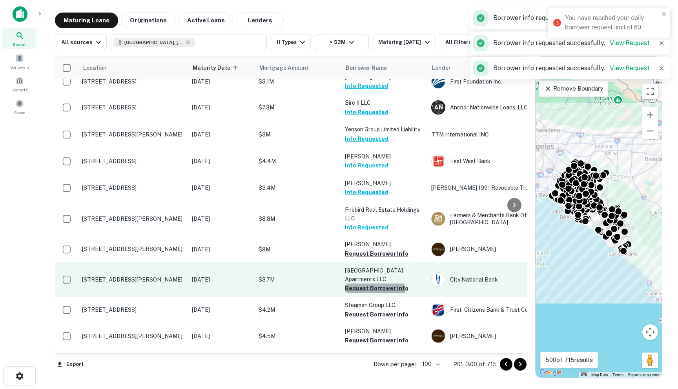
click at [364, 292] on button "Request Borrower Info" at bounding box center [377, 288] width 64 height 9
